Goal: Information Seeking & Learning: Learn about a topic

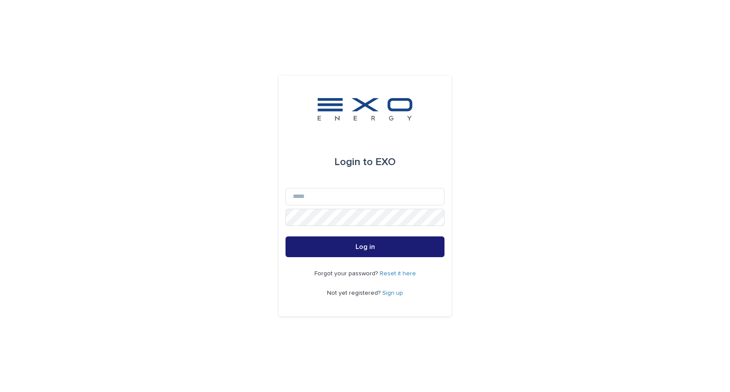
click at [316, 187] on div "Login to EXO" at bounding box center [364, 162] width 159 height 52
click at [320, 198] on input "Email" at bounding box center [364, 196] width 159 height 17
type input "**********"
click at [365, 247] on button "Log in" at bounding box center [364, 246] width 159 height 21
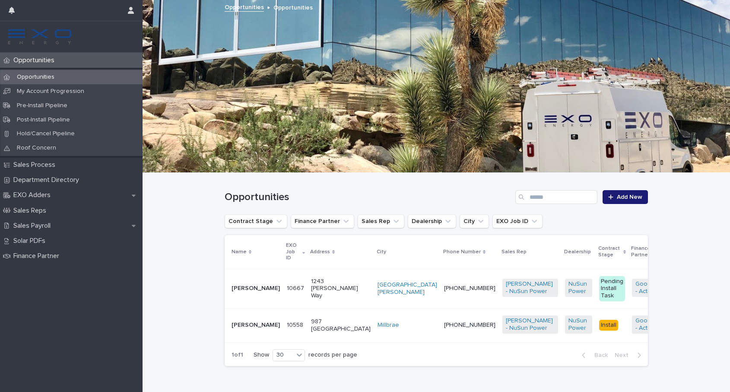
click at [236, 320] on div "[PERSON_NAME]" at bounding box center [255, 324] width 48 height 9
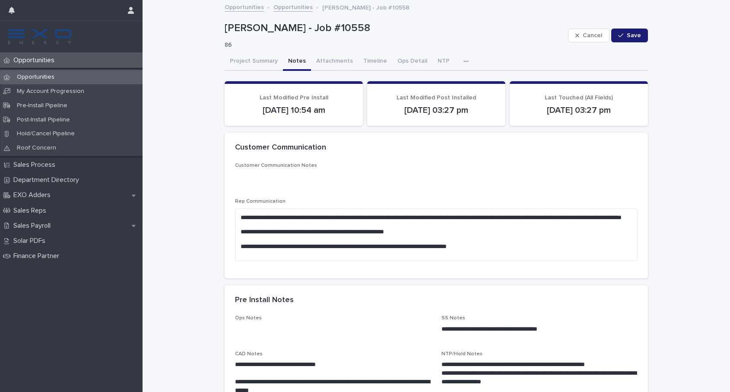
click at [298, 56] on button "Notes" at bounding box center [297, 62] width 28 height 18
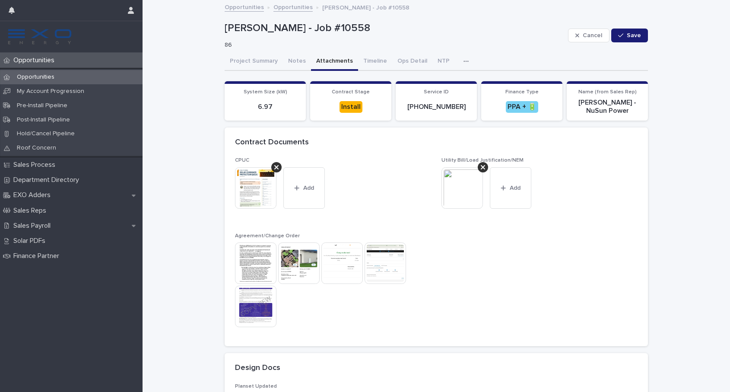
click at [339, 59] on button "Attachments" at bounding box center [334, 62] width 47 height 18
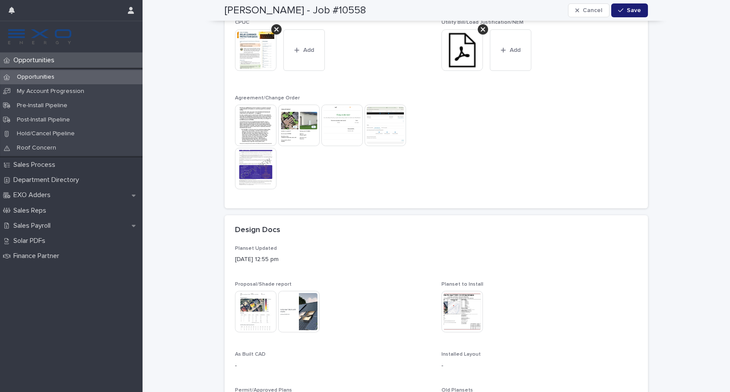
scroll to position [147, 0]
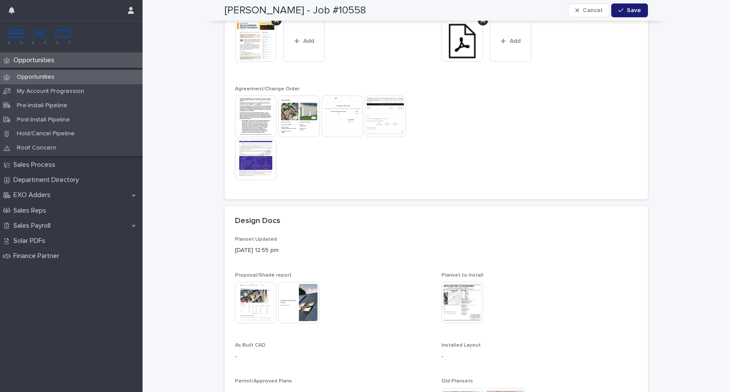
click at [465, 293] on img at bounding box center [461, 302] width 41 height 41
